Goal: Information Seeking & Learning: Check status

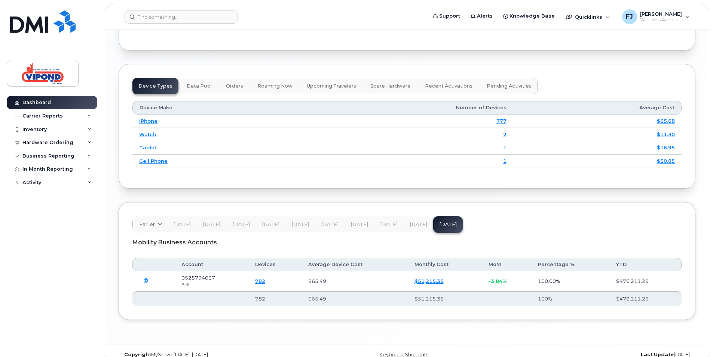
scroll to position [957, 0]
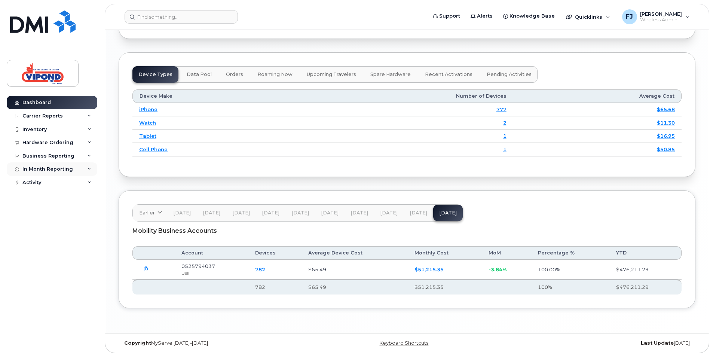
click at [86, 168] on div "In Month Reporting" at bounding box center [52, 168] width 91 height 13
click at [87, 155] on div "Business Reporting" at bounding box center [52, 155] width 91 height 13
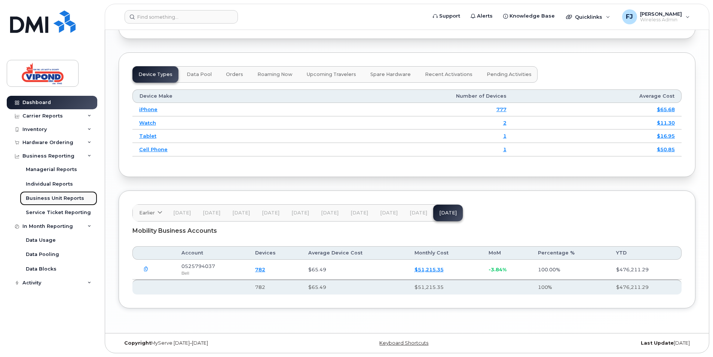
click at [70, 196] on div "Business Unit Reports" at bounding box center [55, 198] width 58 height 7
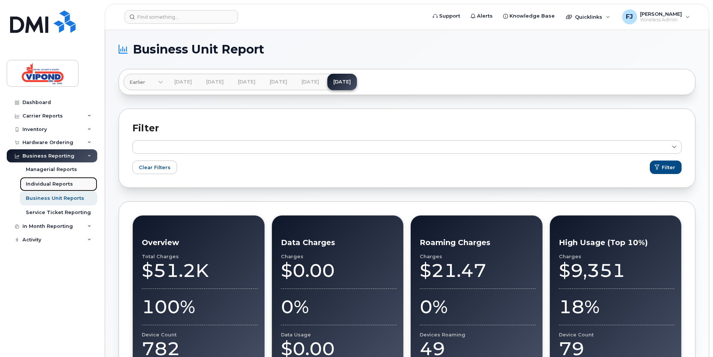
click at [61, 185] on div "Individual Reports" at bounding box center [49, 184] width 47 height 7
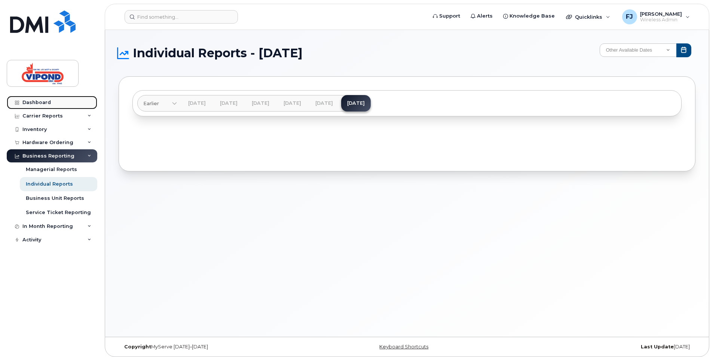
click at [63, 106] on link "Dashboard" at bounding box center [52, 102] width 91 height 13
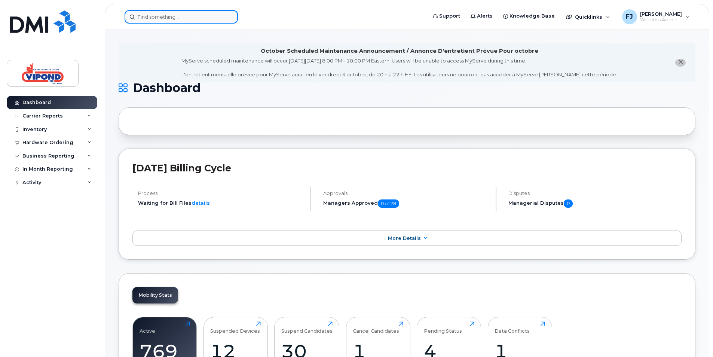
click at [155, 16] on input at bounding box center [181, 16] width 113 height 13
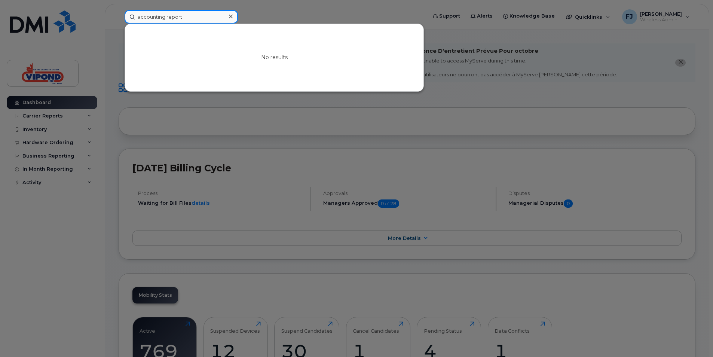
drag, startPoint x: 181, startPoint y: 17, endPoint x: 117, endPoint y: 12, distance: 64.9
click at [119, 12] on div "accounting report No results" at bounding box center [273, 16] width 309 height 13
type input "report"
click at [231, 15] on icon at bounding box center [231, 16] width 4 height 6
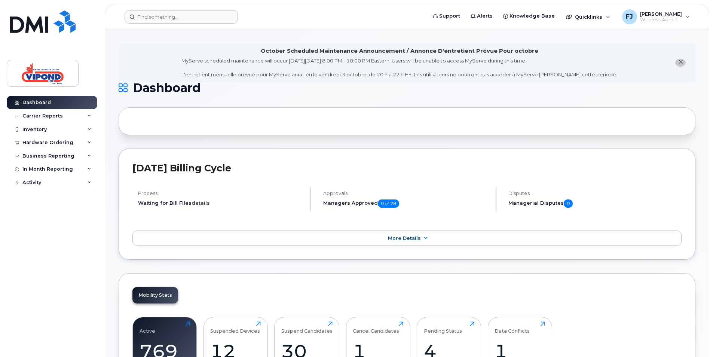
click at [203, 205] on link "details" at bounding box center [200, 203] width 18 height 6
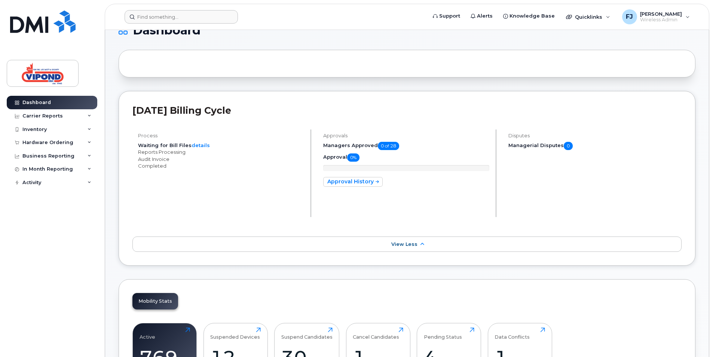
scroll to position [75, 0]
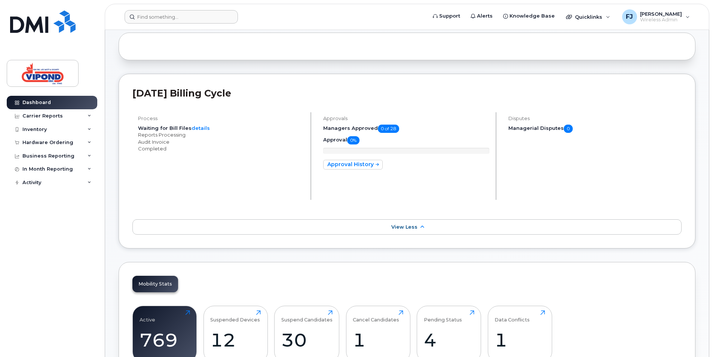
click at [166, 135] on li "Reports Processing" at bounding box center [221, 134] width 166 height 7
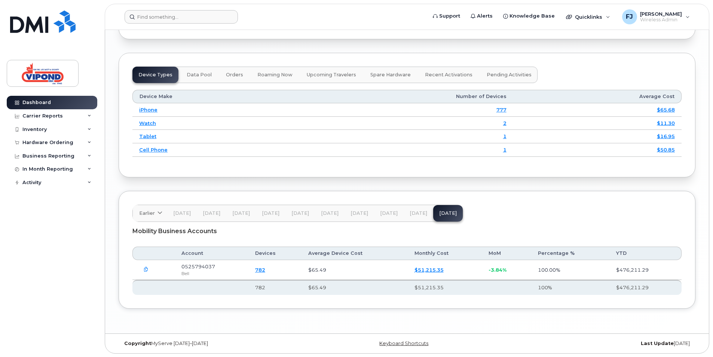
scroll to position [1021, 0]
click at [422, 269] on link "$51,215.35" at bounding box center [428, 269] width 29 height 6
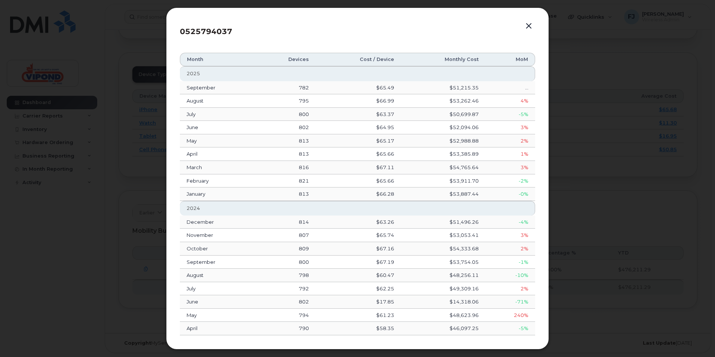
click at [529, 27] on button "button" at bounding box center [528, 26] width 11 height 10
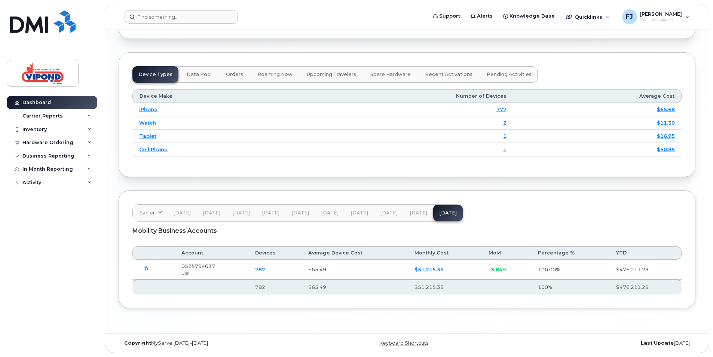
click at [265, 269] on link "782" at bounding box center [260, 269] width 10 height 6
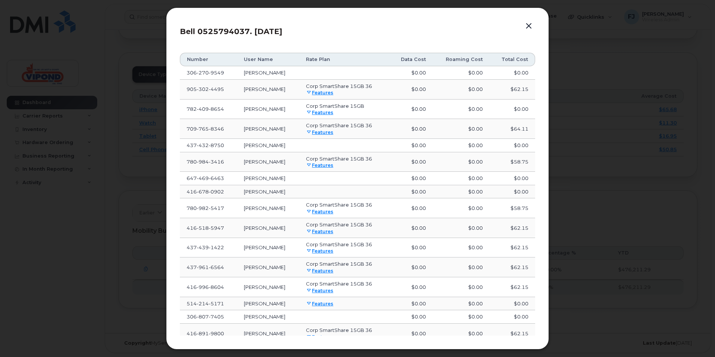
click at [528, 25] on button "button" at bounding box center [528, 26] width 11 height 10
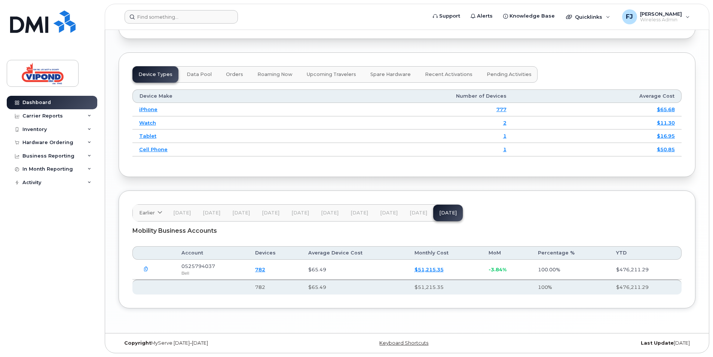
click at [146, 269] on icon "button" at bounding box center [146, 269] width 5 height 5
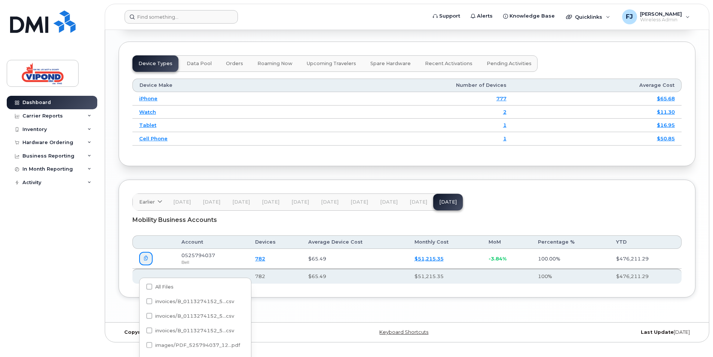
scroll to position [1043, 0]
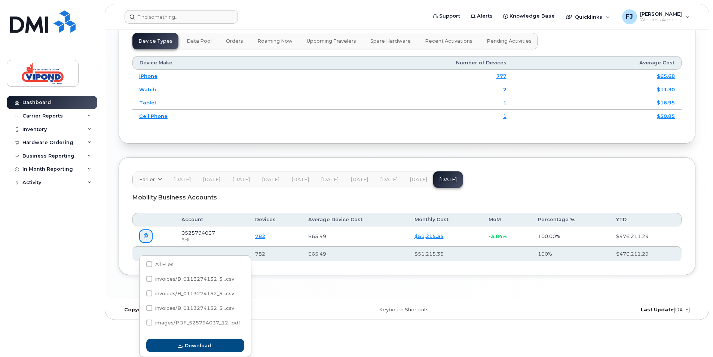
click at [66, 246] on div "Dashboard Carrier Reports Monthly Billing Data Daily Data Pooling Data Behavior…" at bounding box center [53, 221] width 92 height 250
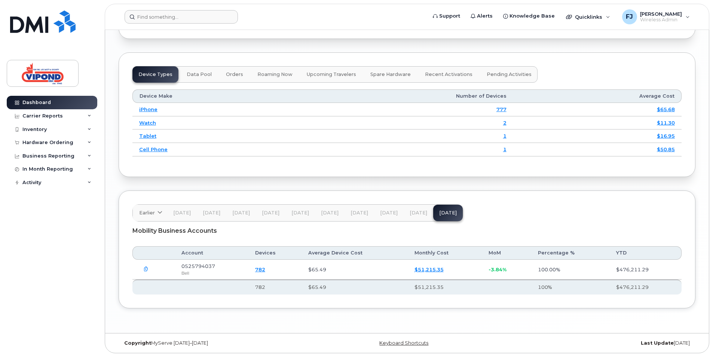
scroll to position [1021, 0]
click at [39, 156] on div "Business Reporting" at bounding box center [48, 156] width 52 height 6
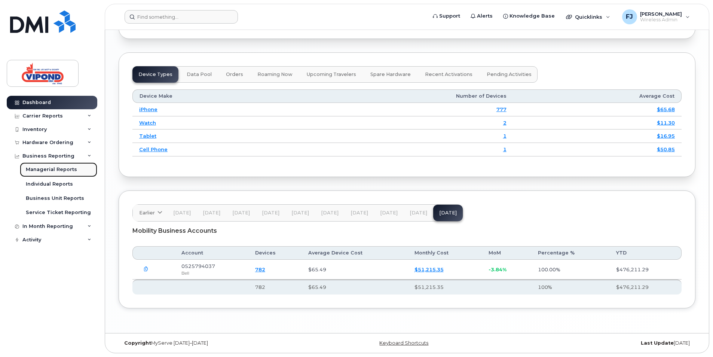
click at [40, 167] on div "Managerial Reports" at bounding box center [51, 169] width 51 height 7
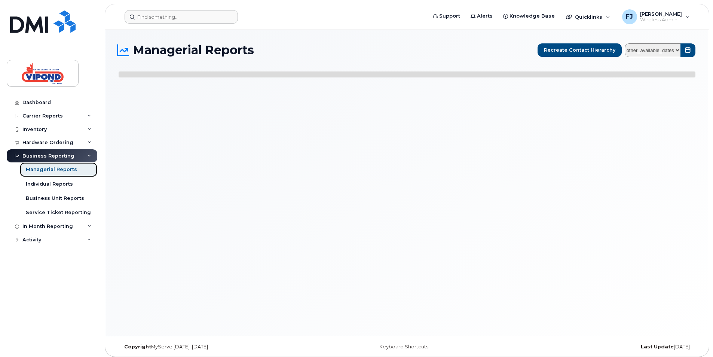
select select
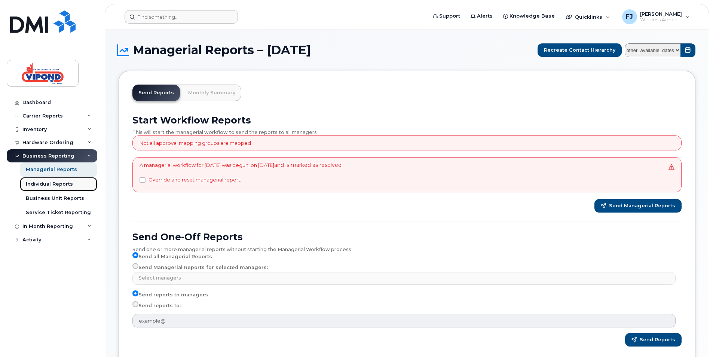
click at [43, 182] on div "Individual Reports" at bounding box center [49, 184] width 47 height 7
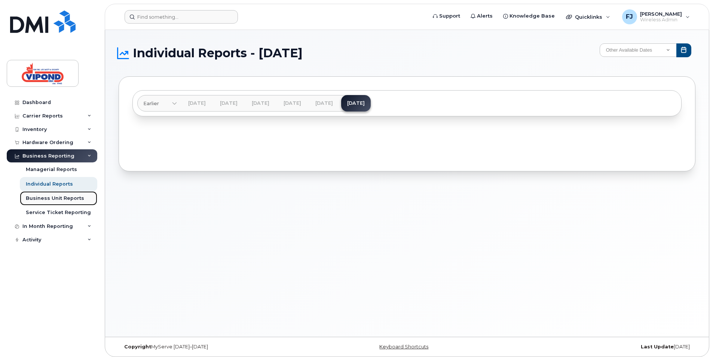
click at [44, 199] on div "Business Unit Reports" at bounding box center [55, 198] width 58 height 7
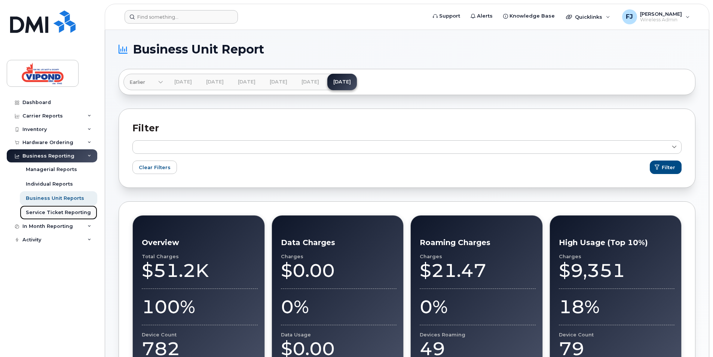
click at [46, 208] on link "Service Ticket Reporting" at bounding box center [58, 212] width 77 height 14
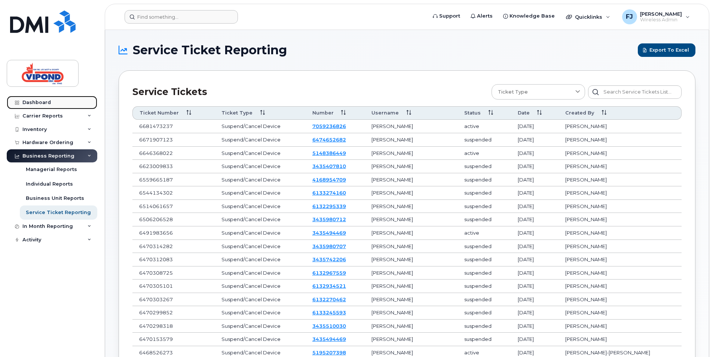
click at [46, 101] on div "Dashboard" at bounding box center [36, 102] width 28 height 6
